Goal: Information Seeking & Learning: Check status

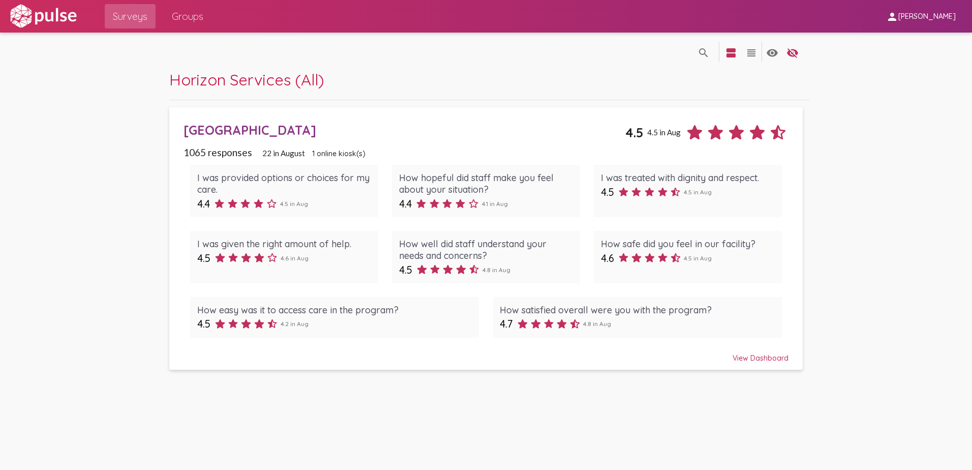
click at [187, 16] on span "Groups" at bounding box center [188, 16] width 32 height 18
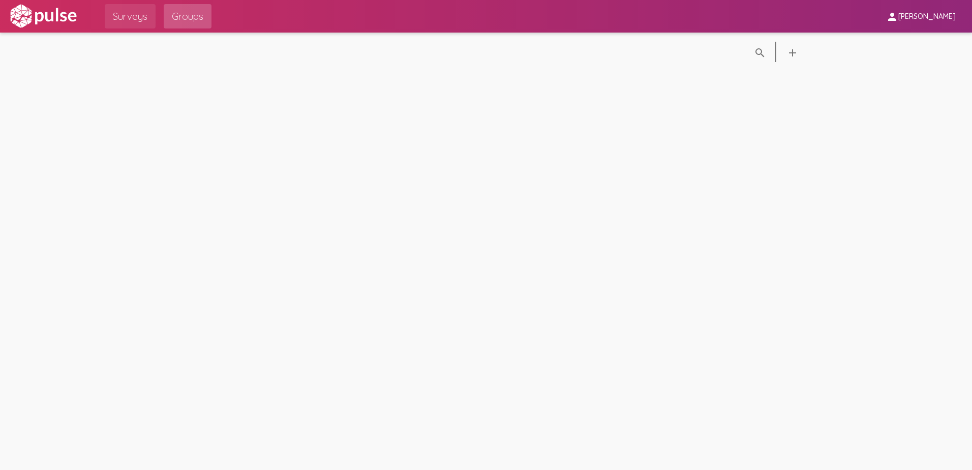
click at [134, 15] on span "Surveys" at bounding box center [130, 16] width 35 height 18
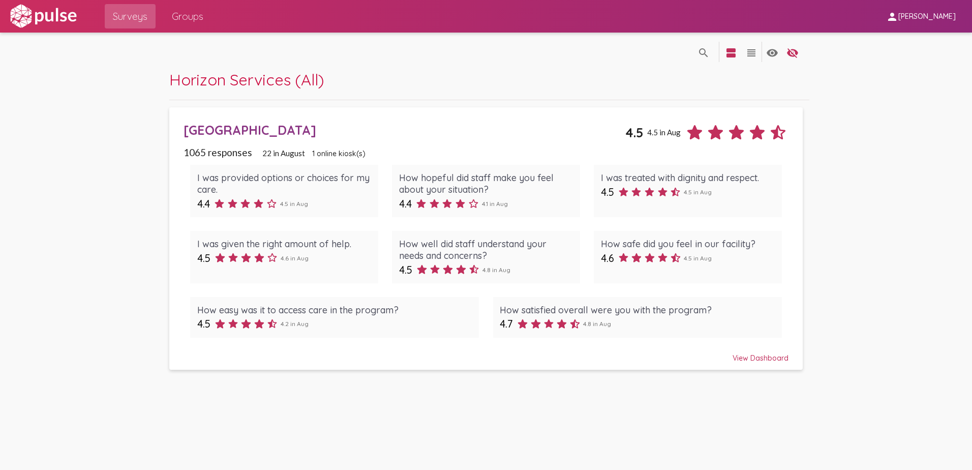
click at [274, 128] on div "[GEOGRAPHIC_DATA]" at bounding box center [404, 130] width 442 height 16
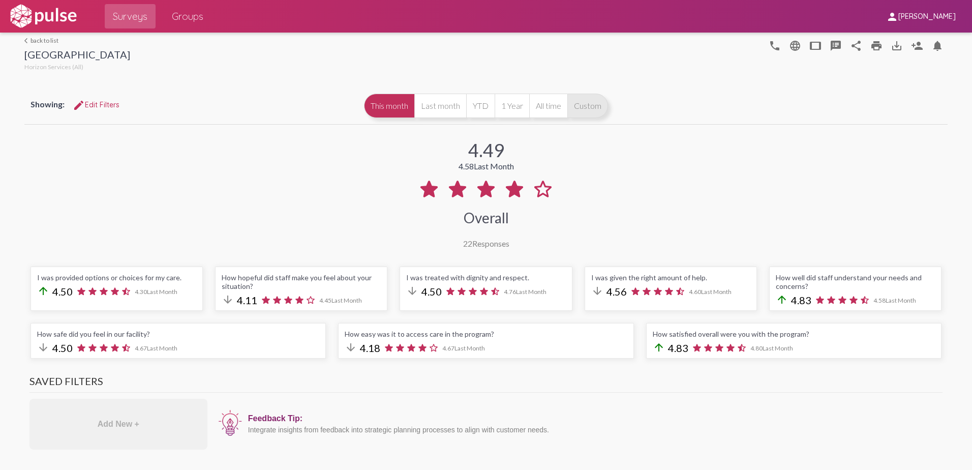
click at [584, 108] on button "Custom" at bounding box center [587, 106] width 41 height 24
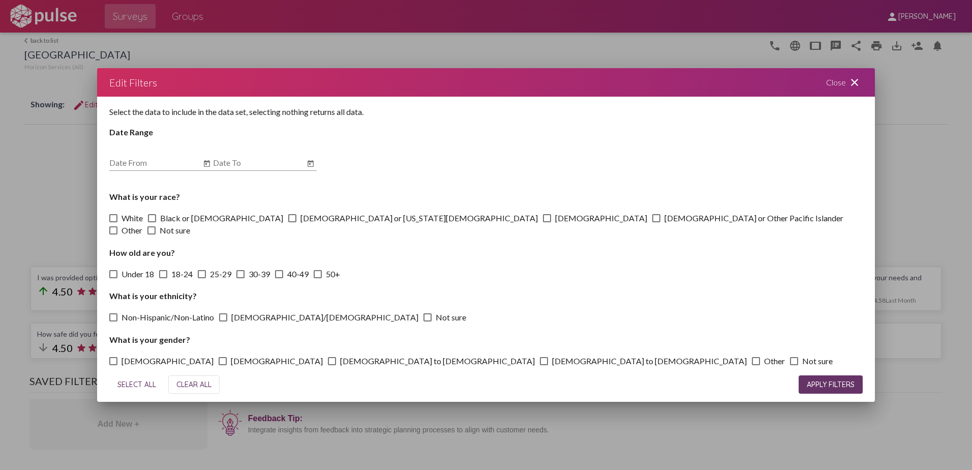
click at [849, 87] on mat-icon "close" at bounding box center [854, 82] width 12 height 12
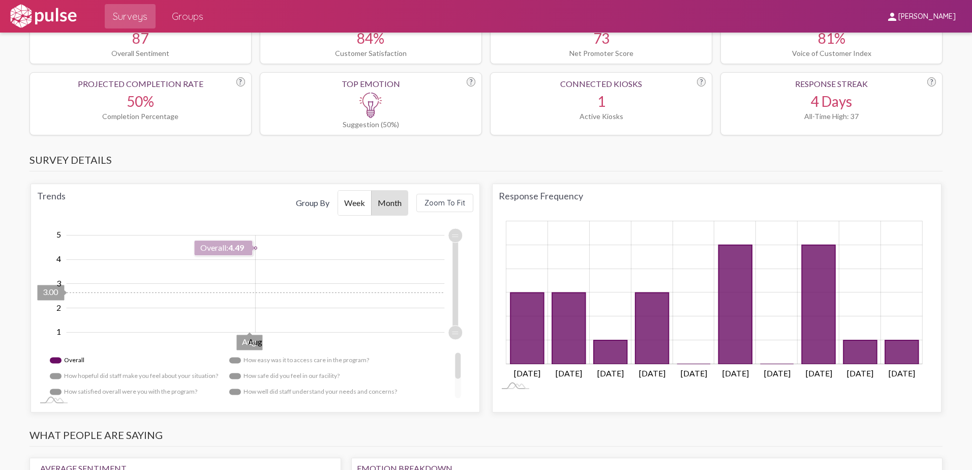
scroll to position [508, 0]
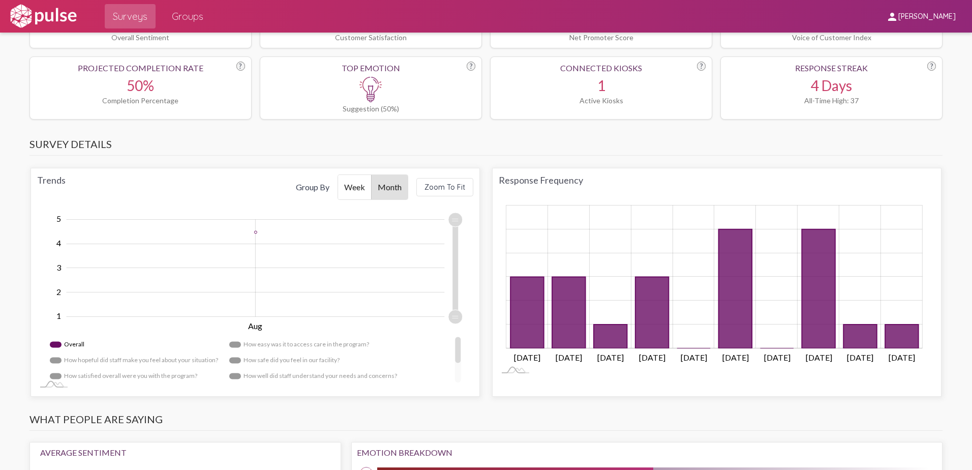
click at [356, 194] on span "Week" at bounding box center [354, 187] width 33 height 24
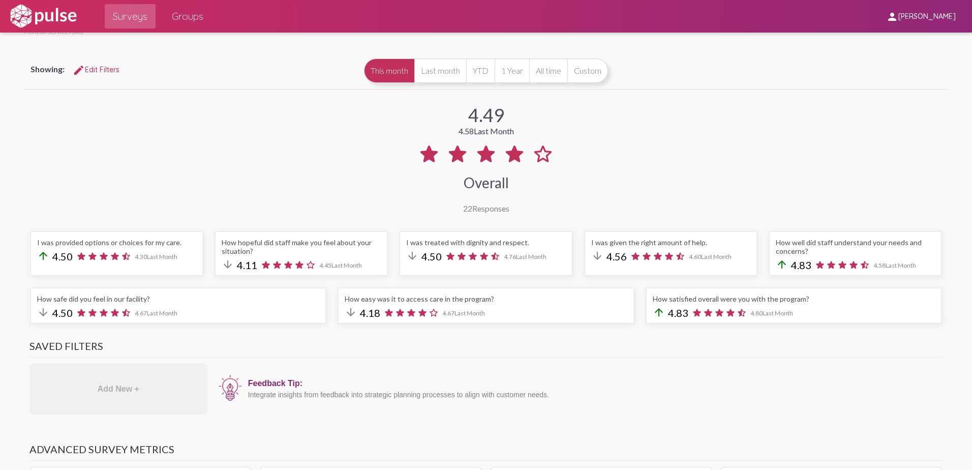
scroll to position [0, 0]
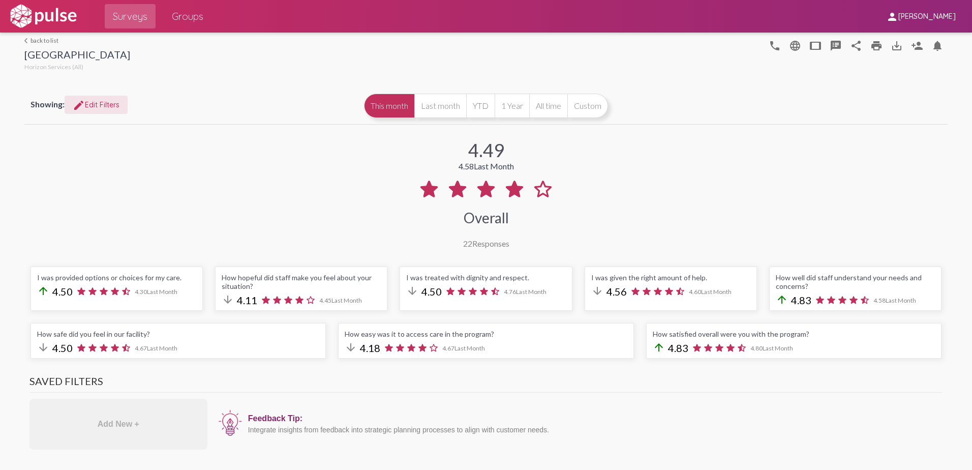
click at [96, 101] on span "edit Edit Filters" at bounding box center [96, 104] width 47 height 9
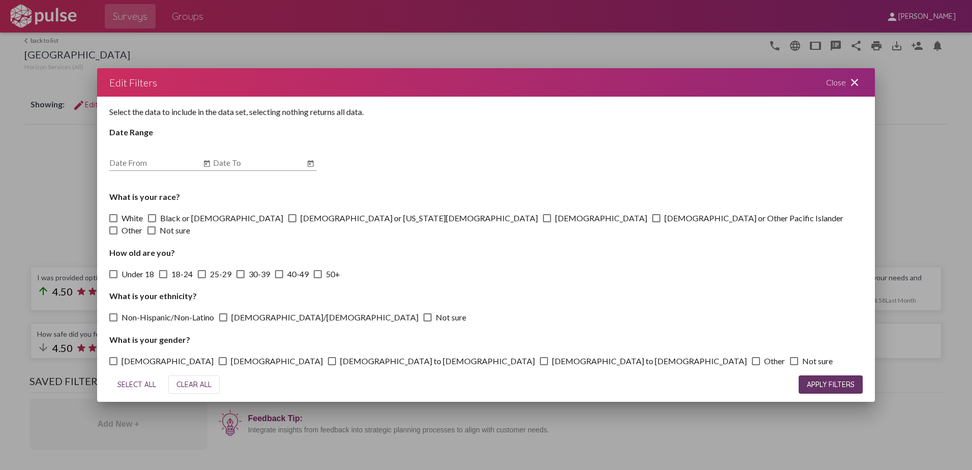
click at [459, 49] on div at bounding box center [486, 235] width 972 height 470
